Goal: Task Accomplishment & Management: Manage account settings

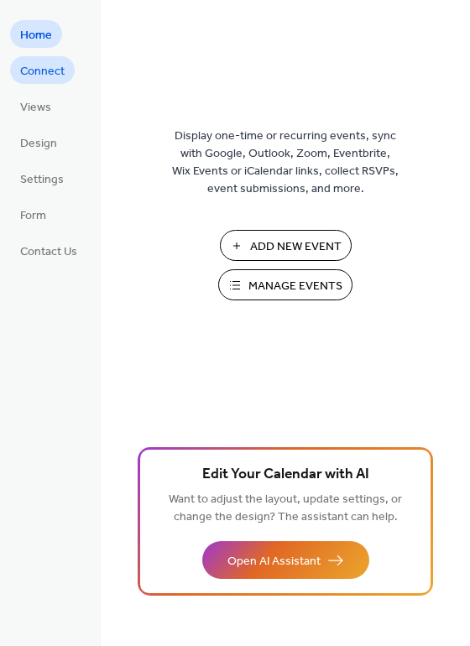
click at [47, 71] on span "Connect" at bounding box center [42, 72] width 44 height 18
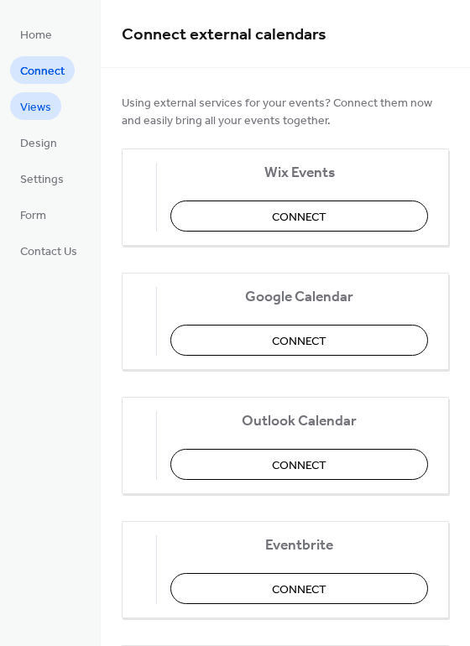
click at [52, 103] on link "Views" at bounding box center [35, 106] width 51 height 28
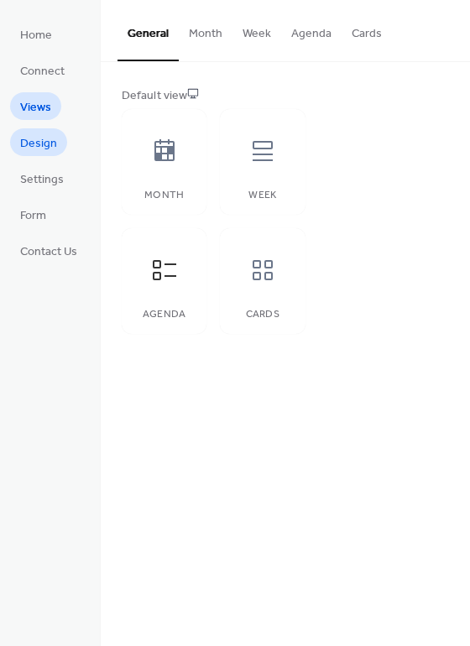
click at [36, 131] on link "Design" at bounding box center [38, 142] width 57 height 28
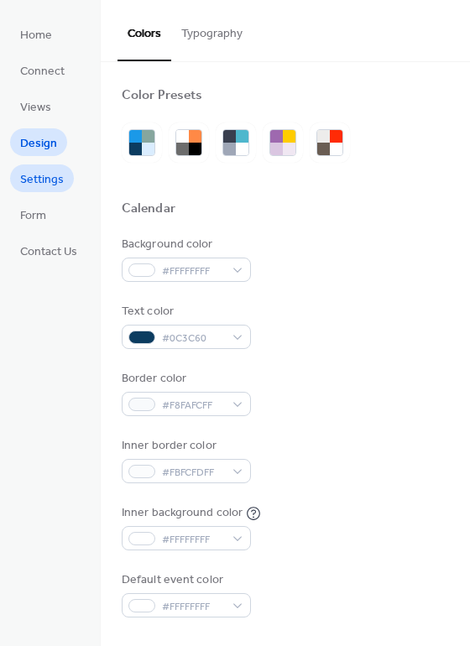
click at [53, 184] on span "Settings" at bounding box center [42, 180] width 44 height 18
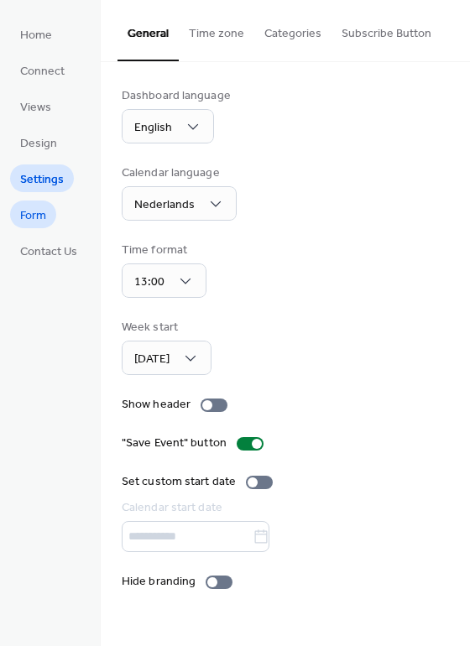
click at [43, 219] on span "Form" at bounding box center [33, 216] width 26 height 18
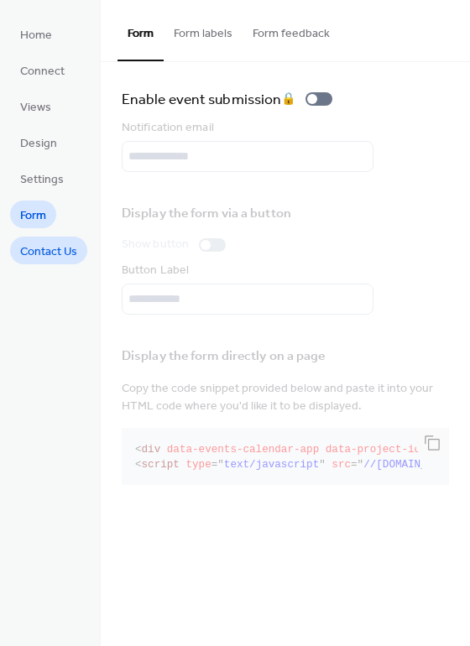
click at [37, 246] on span "Contact Us" at bounding box center [48, 252] width 57 height 18
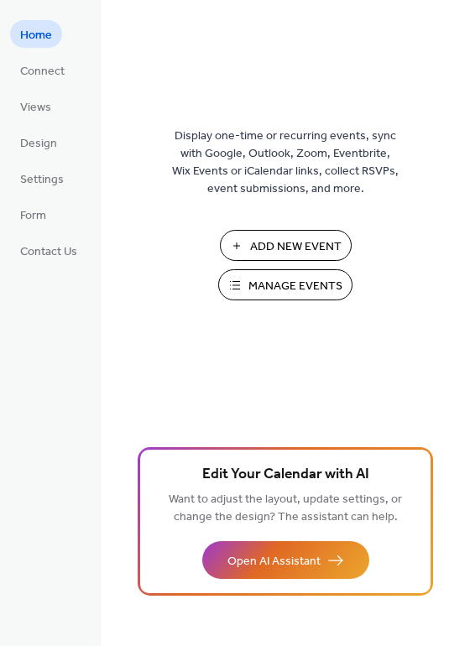
click at [285, 284] on span "Manage Events" at bounding box center [295, 287] width 94 height 18
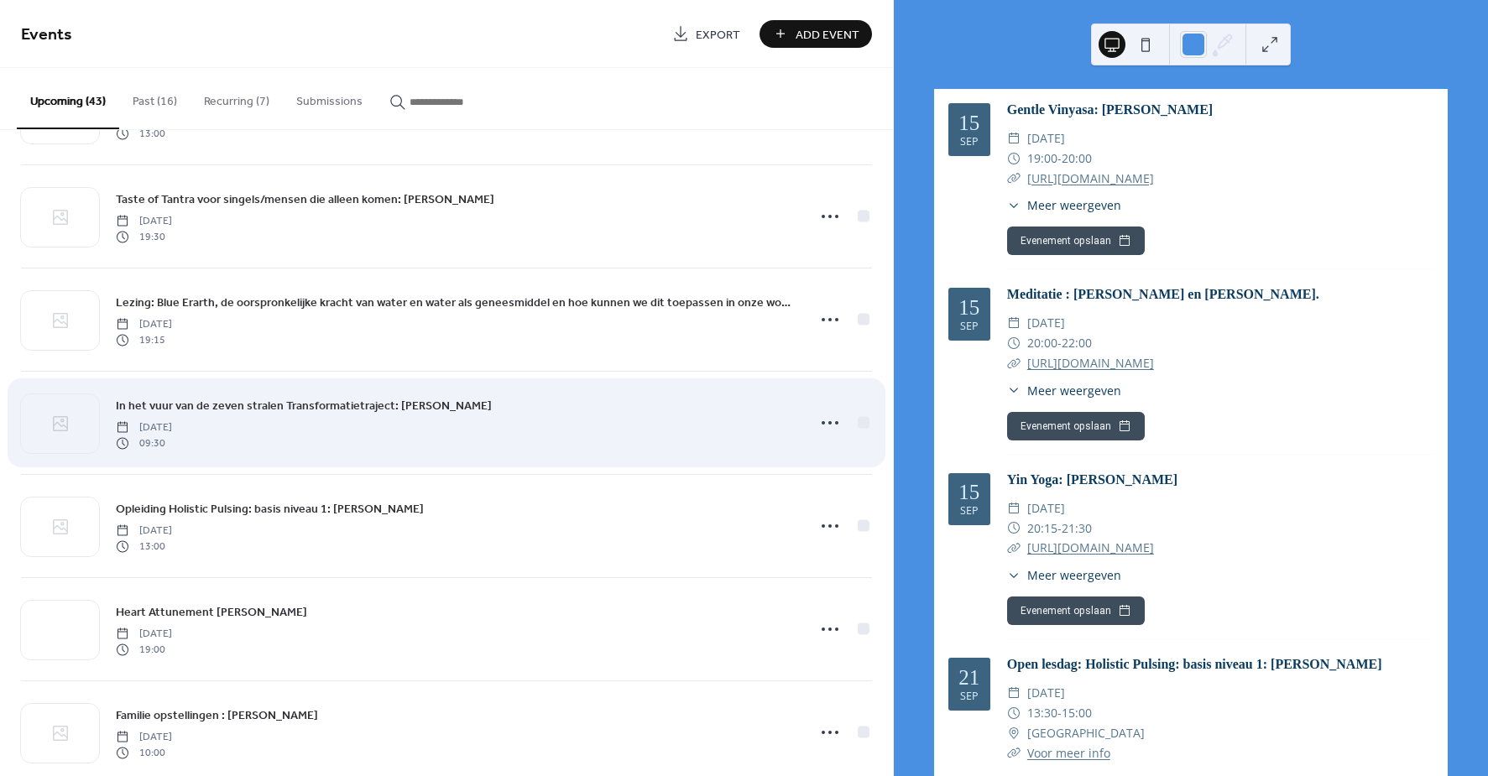
scroll to position [301, 0]
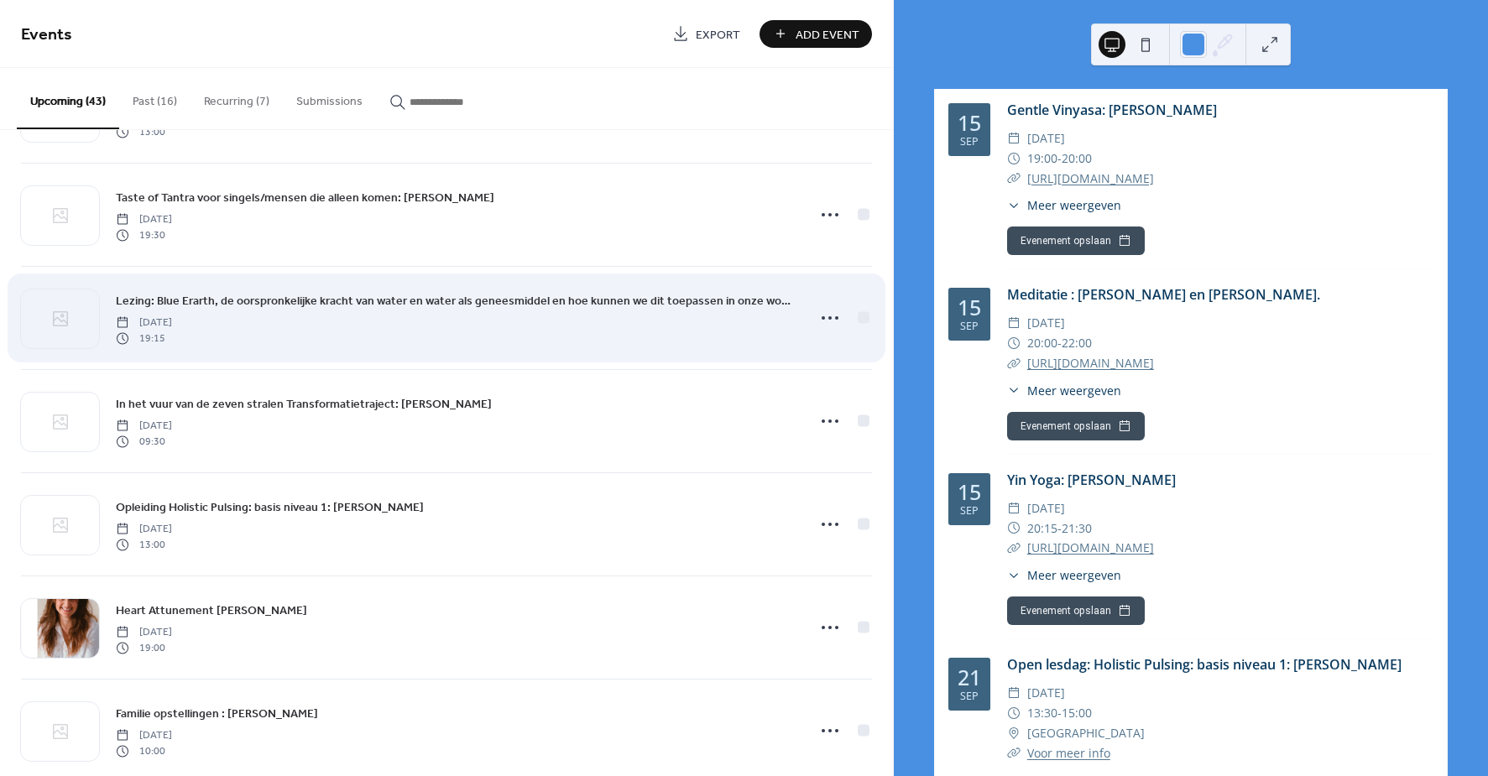
click at [329, 336] on div "Lezing: Blue Erarth, de oorspronkelijke kracht van water en water als geneesmid…" at bounding box center [456, 318] width 680 height 54
click at [826, 314] on icon at bounding box center [830, 318] width 27 height 27
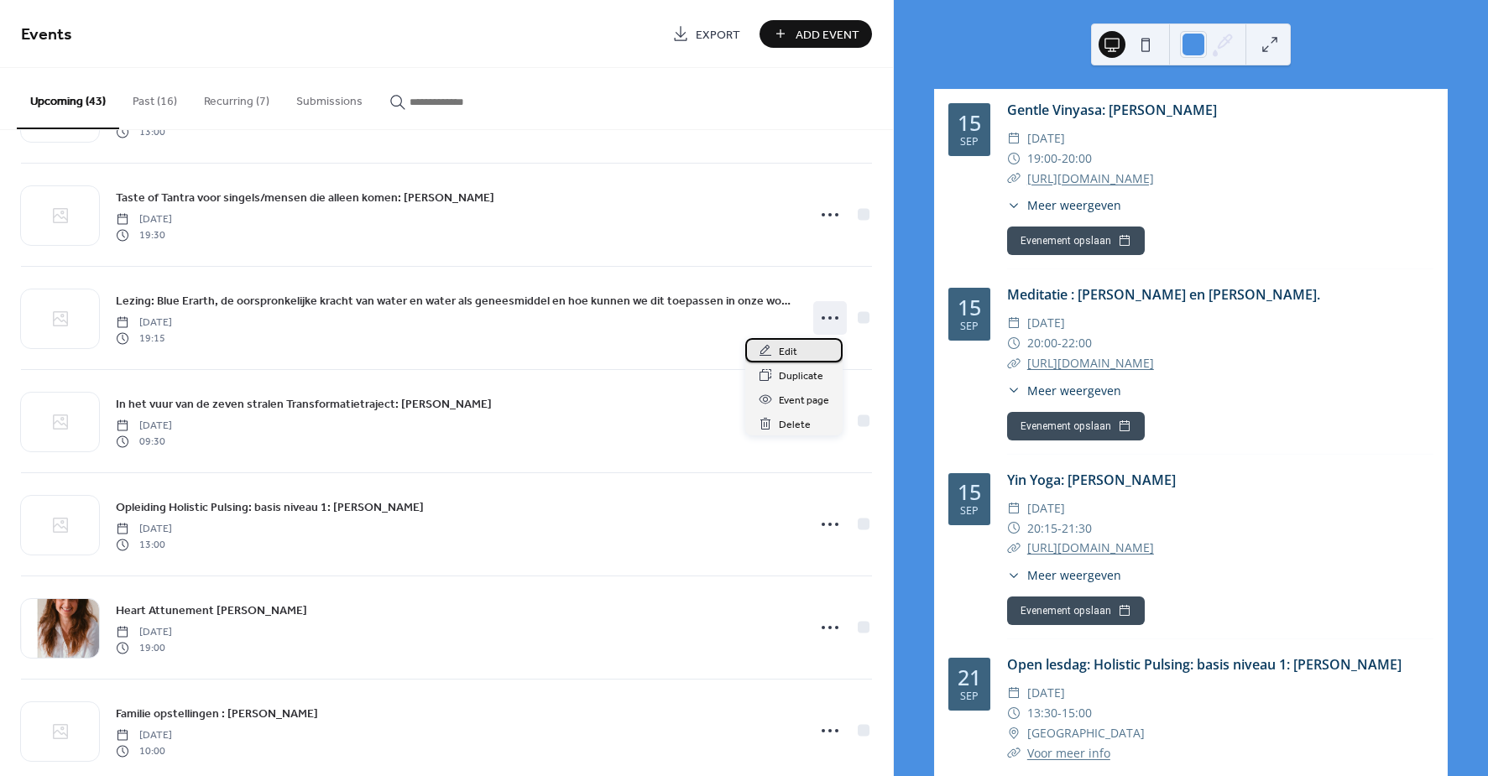
click at [785, 351] on span "Edit" at bounding box center [788, 352] width 18 height 18
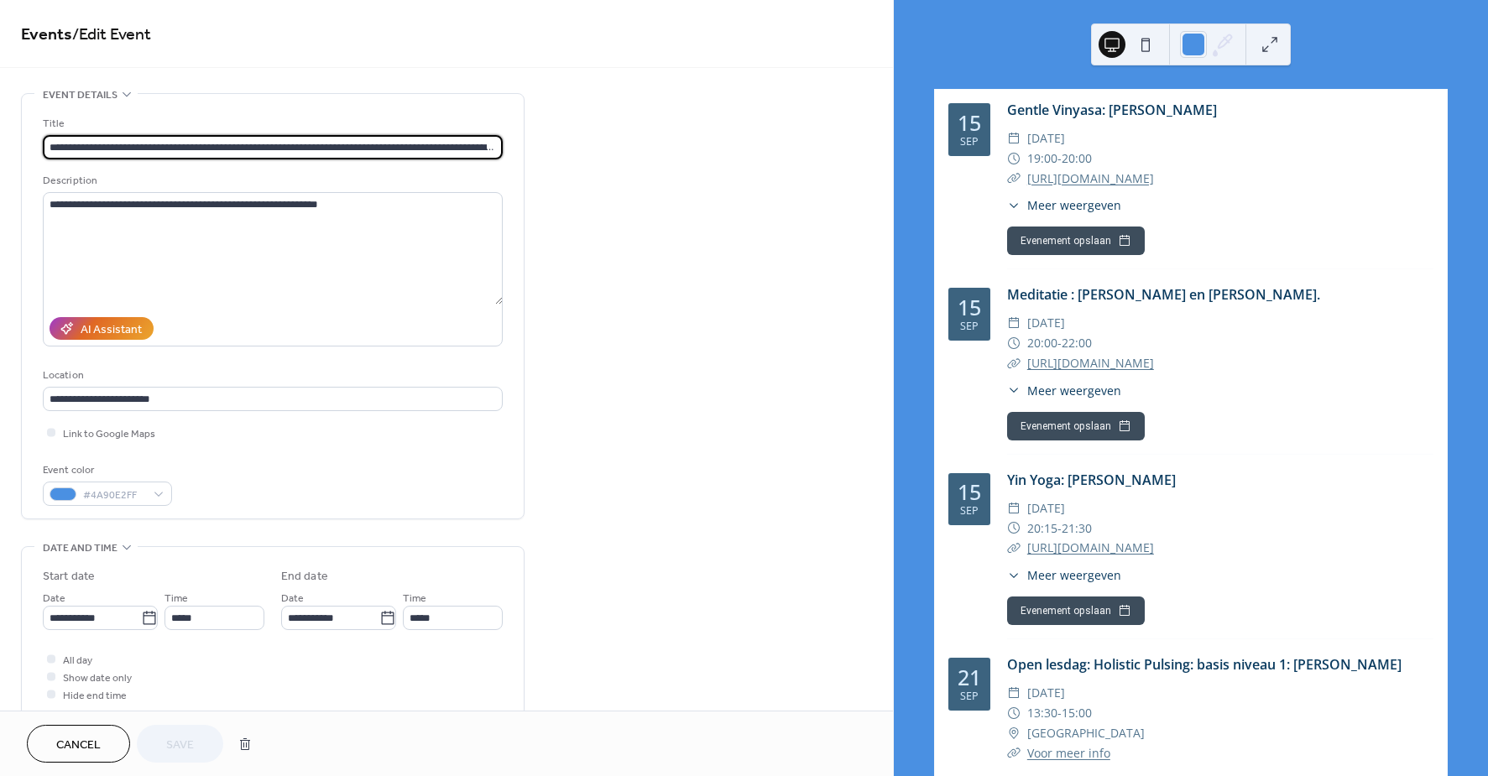
scroll to position [0, 132]
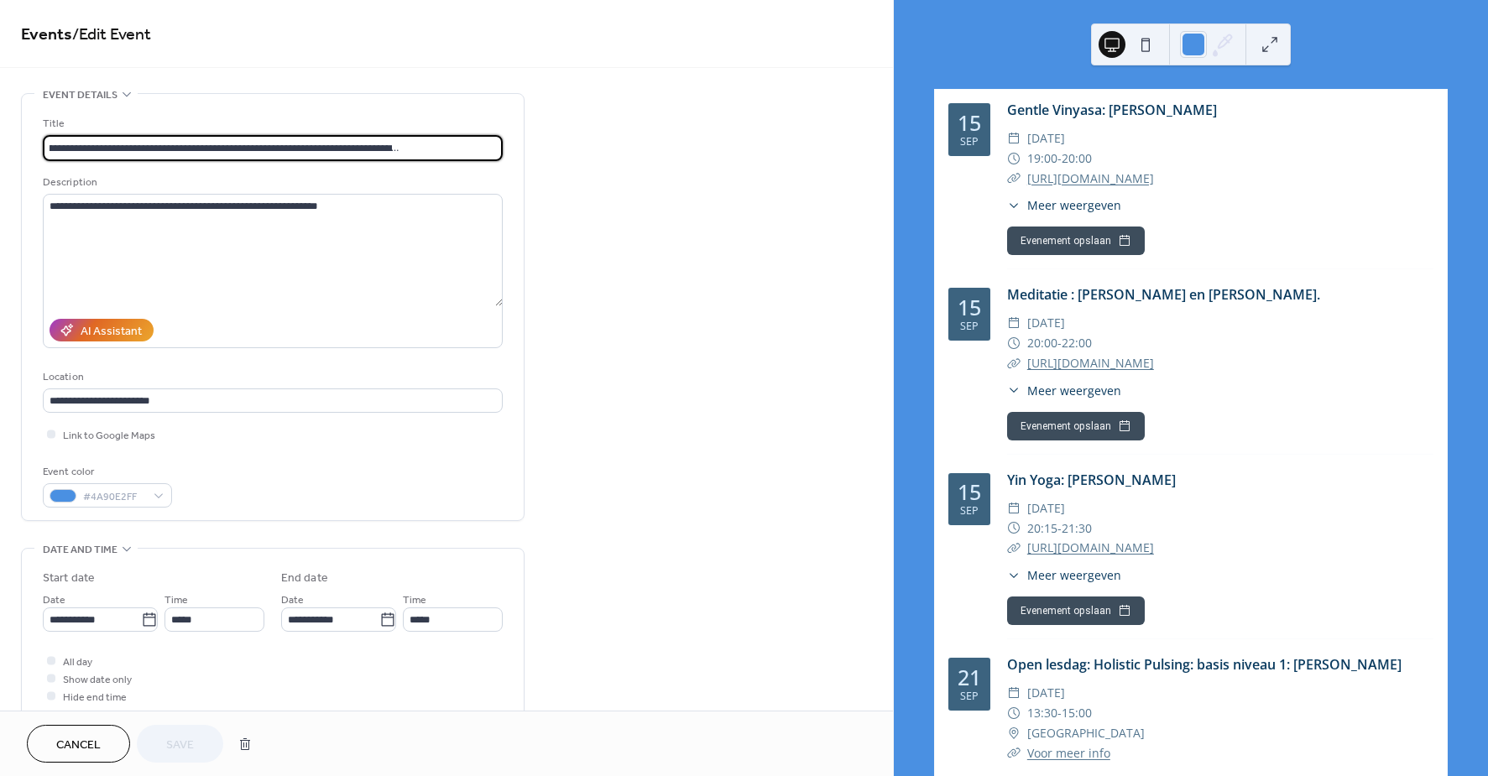
click at [139, 147] on input "**********" at bounding box center [273, 148] width 460 height 26
type input "**********"
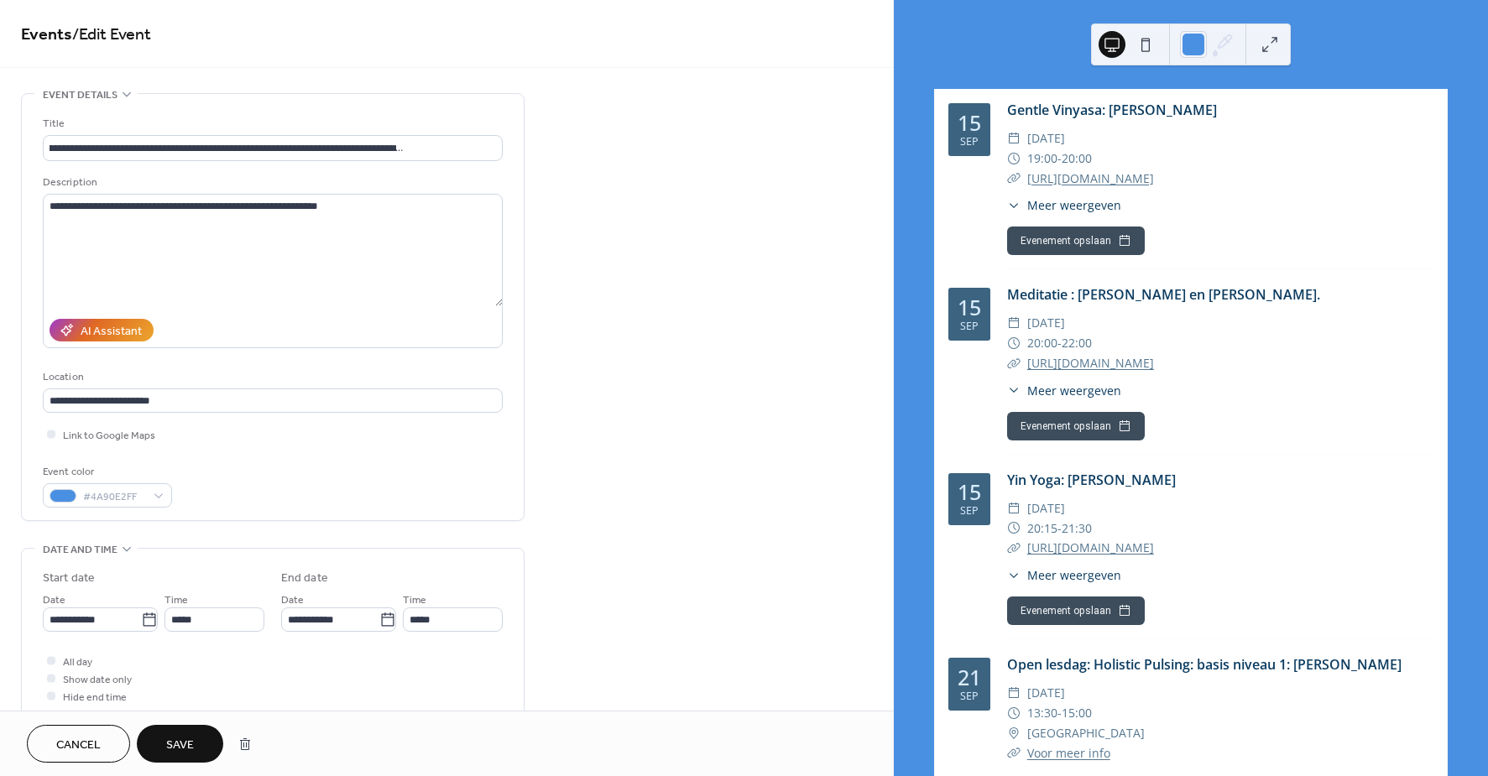
click at [200, 740] on button "Save" at bounding box center [180, 744] width 86 height 38
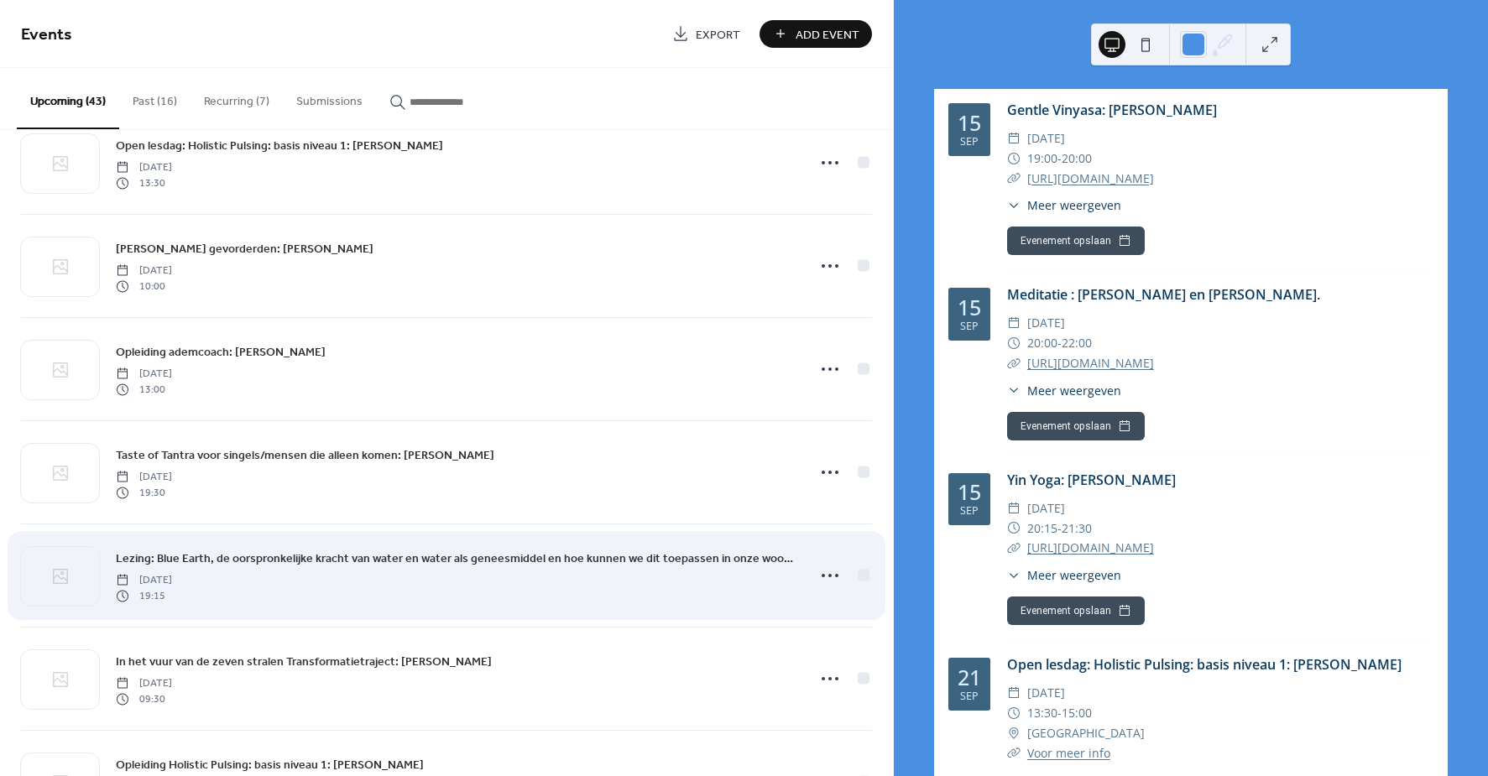
scroll to position [48, 0]
